Goal: Book appointment/travel/reservation

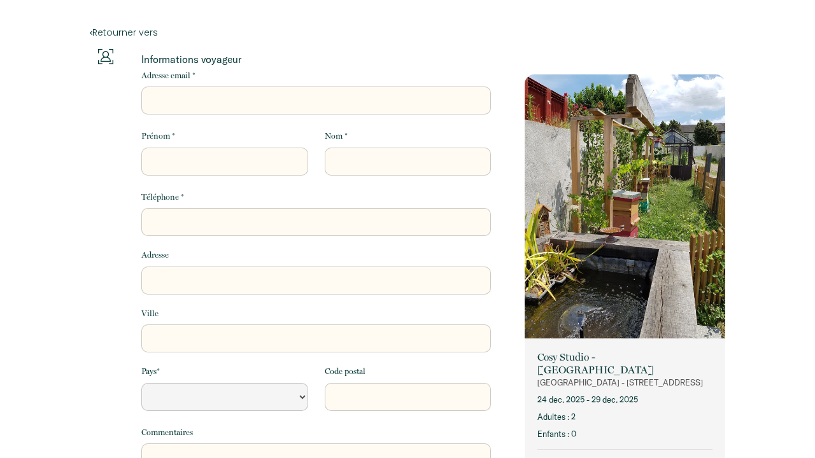
select select "Default select example"
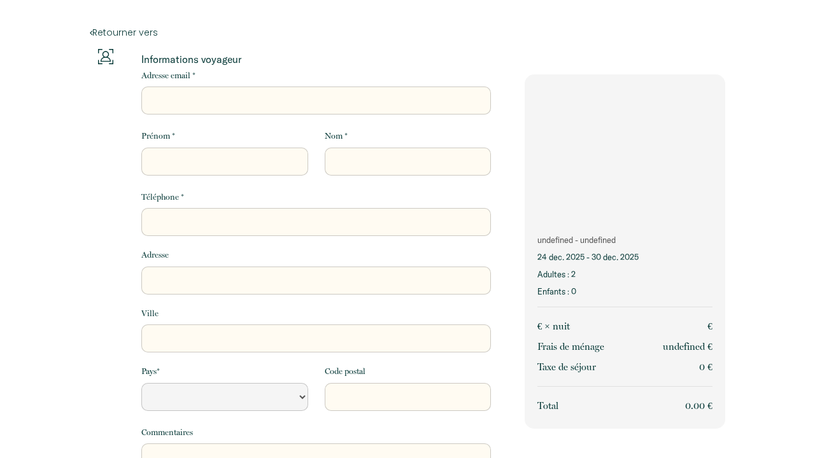
select select "Default select example"
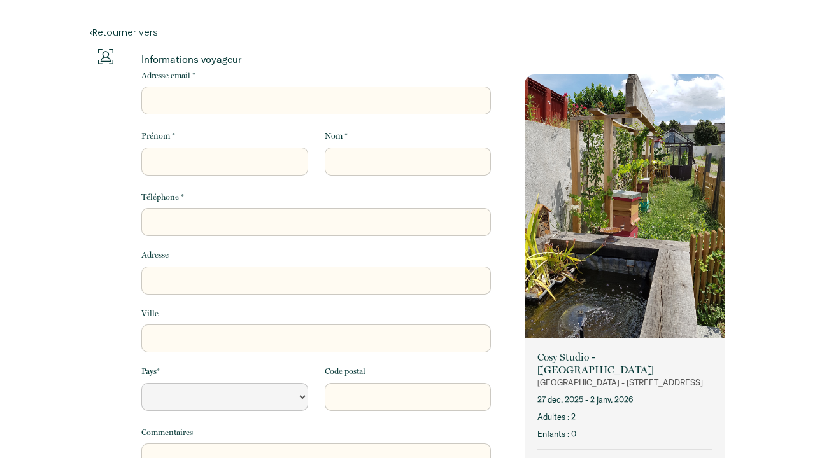
select select "Default select example"
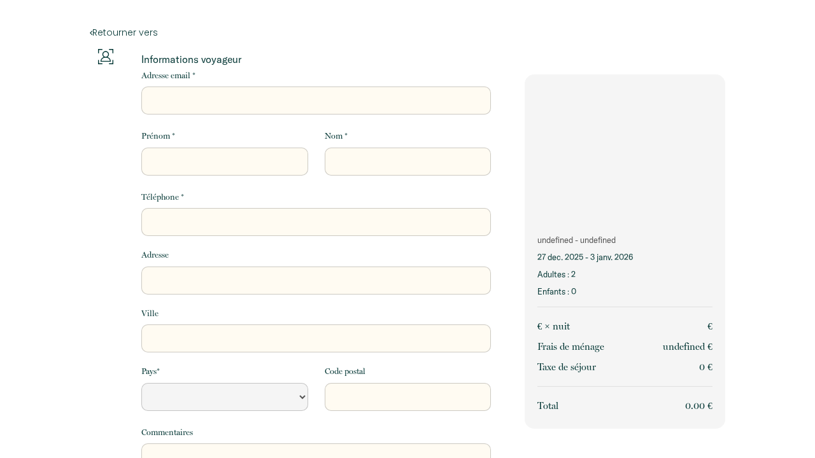
select select "Default select example"
